Goal: Task Accomplishment & Management: Complete application form

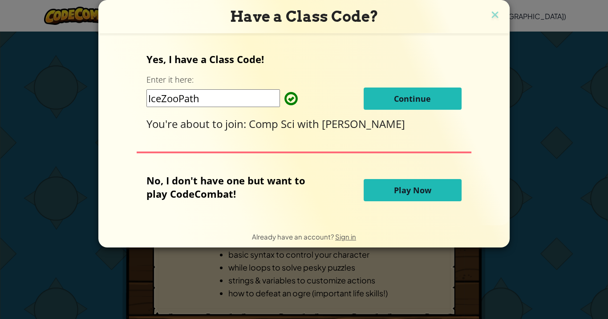
click at [414, 100] on span "Continue" at bounding box center [412, 98] width 37 height 11
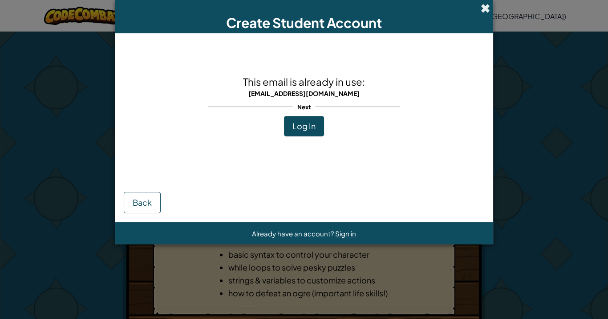
click at [487, 4] on span at bounding box center [485, 8] width 9 height 9
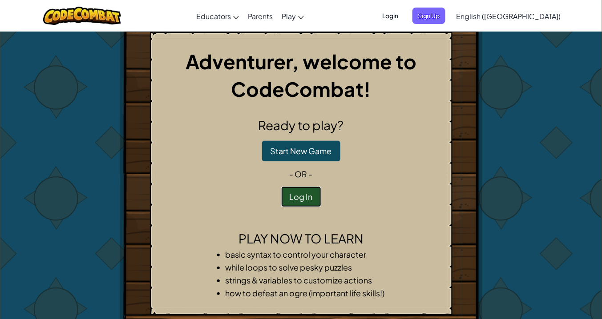
click at [303, 200] on button "Log In" at bounding box center [301, 197] width 40 height 20
